Goal: Task Accomplishment & Management: Use online tool/utility

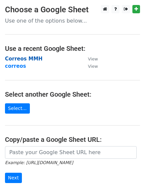
click at [27, 57] on strong "Correos MMH" at bounding box center [24, 59] width 38 height 6
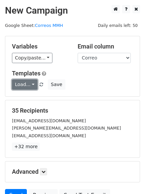
click at [31, 85] on link "Load..." at bounding box center [25, 85] width 26 height 10
click at [33, 102] on link "12k pr" at bounding box center [38, 100] width 53 height 11
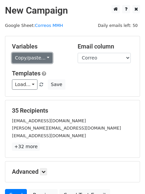
click at [38, 60] on link "Copy/paste..." at bounding box center [32, 58] width 41 height 10
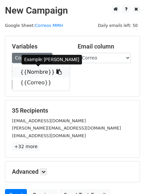
click at [57, 73] on icon at bounding box center [59, 71] width 5 height 5
